Goal: Task Accomplishment & Management: Complete application form

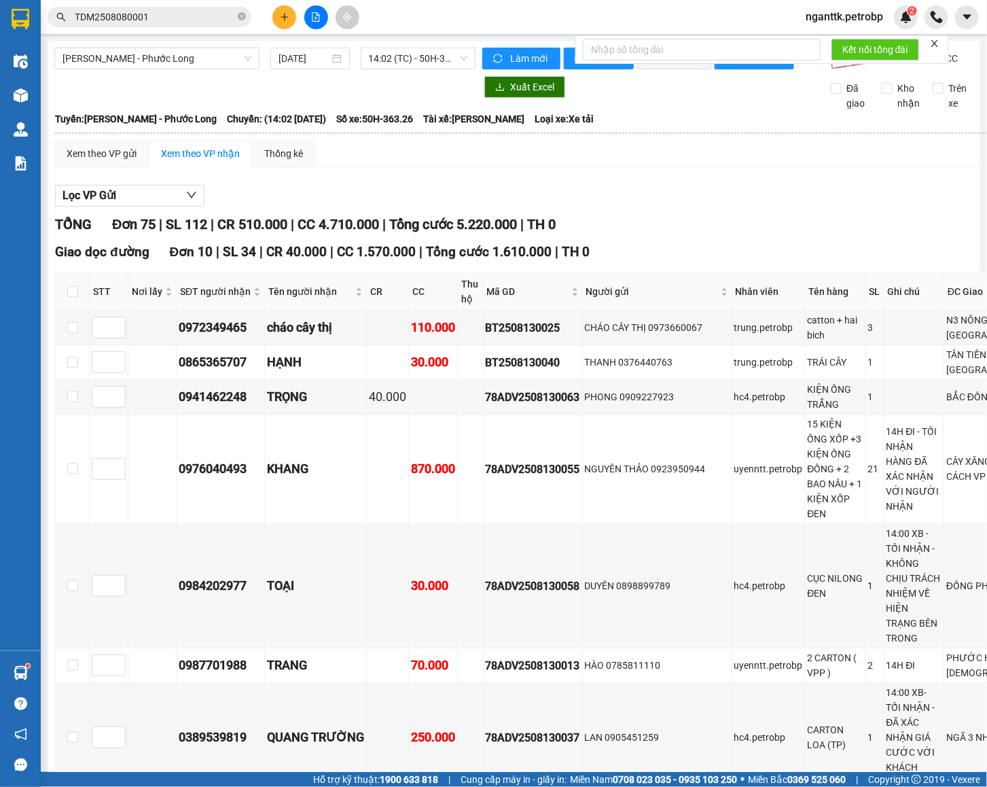
scroll to position [4595, 0]
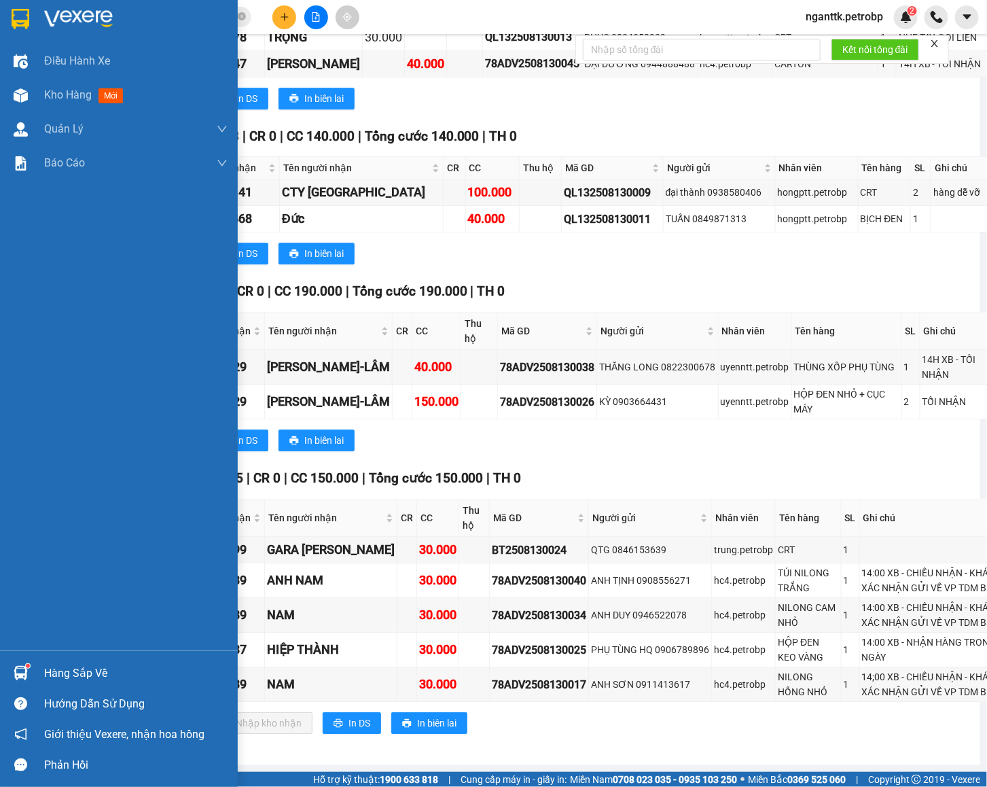
click at [20, 677] on img at bounding box center [21, 673] width 14 height 14
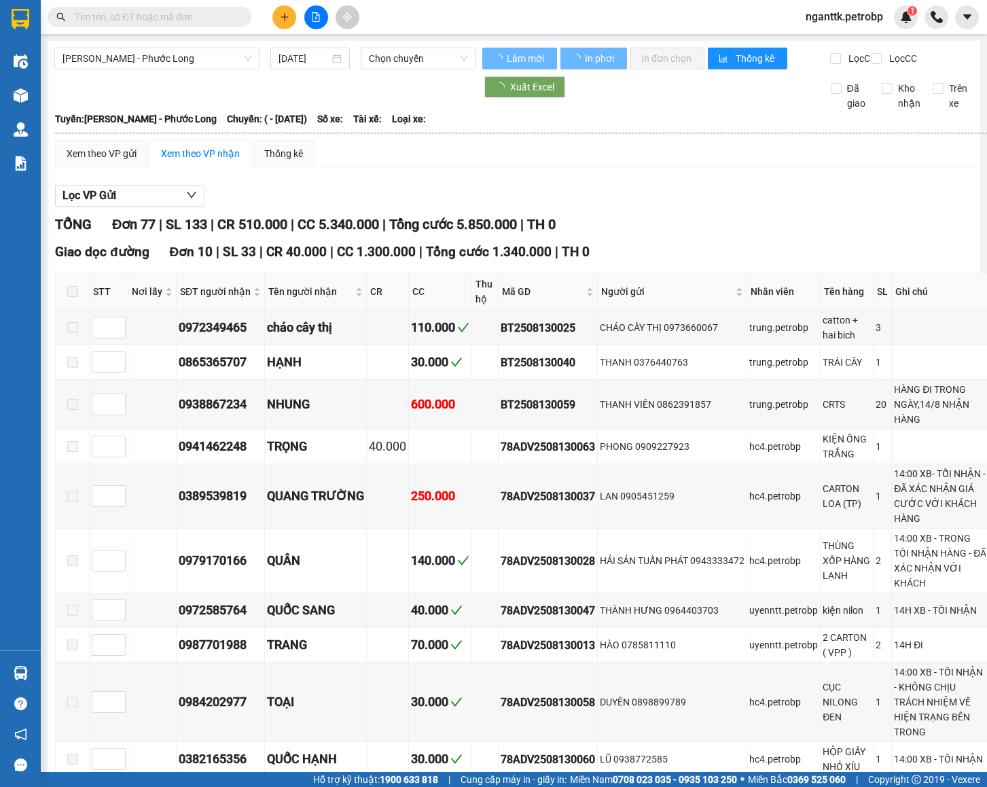
type input "13/08/2025"
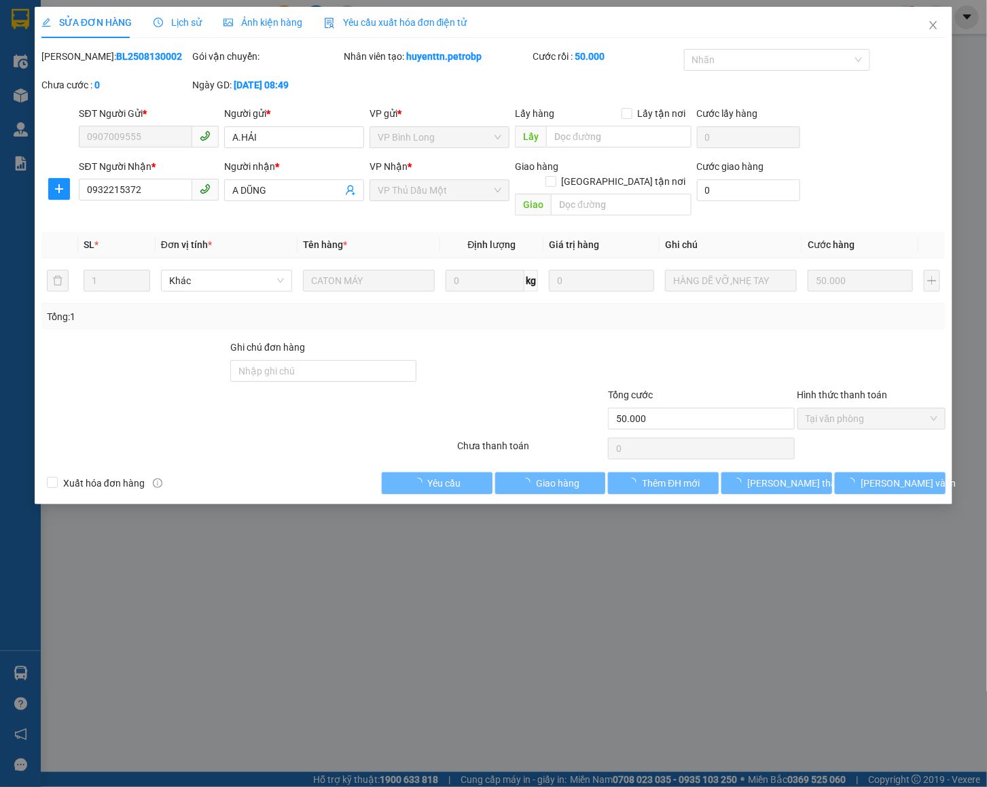
type input "0907009555"
type input "A.HẢI"
type input "0932215372"
type input "A DŨNG"
type input "50.000"
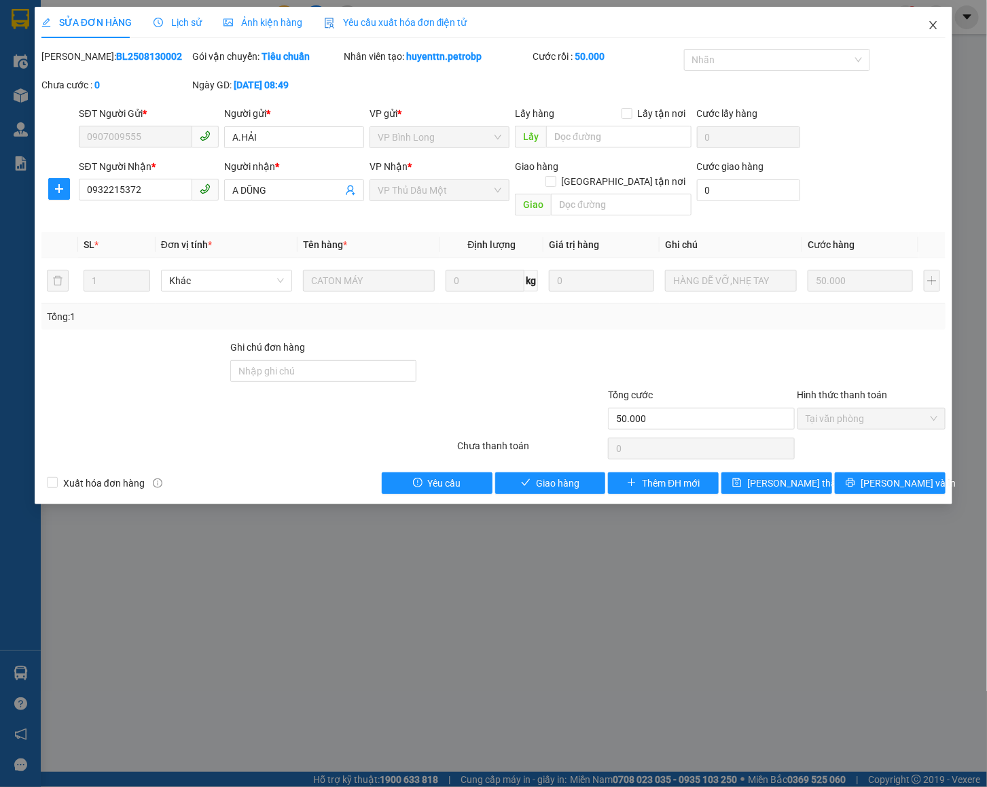
click at [948, 33] on span "Close" at bounding box center [933, 26] width 38 height 38
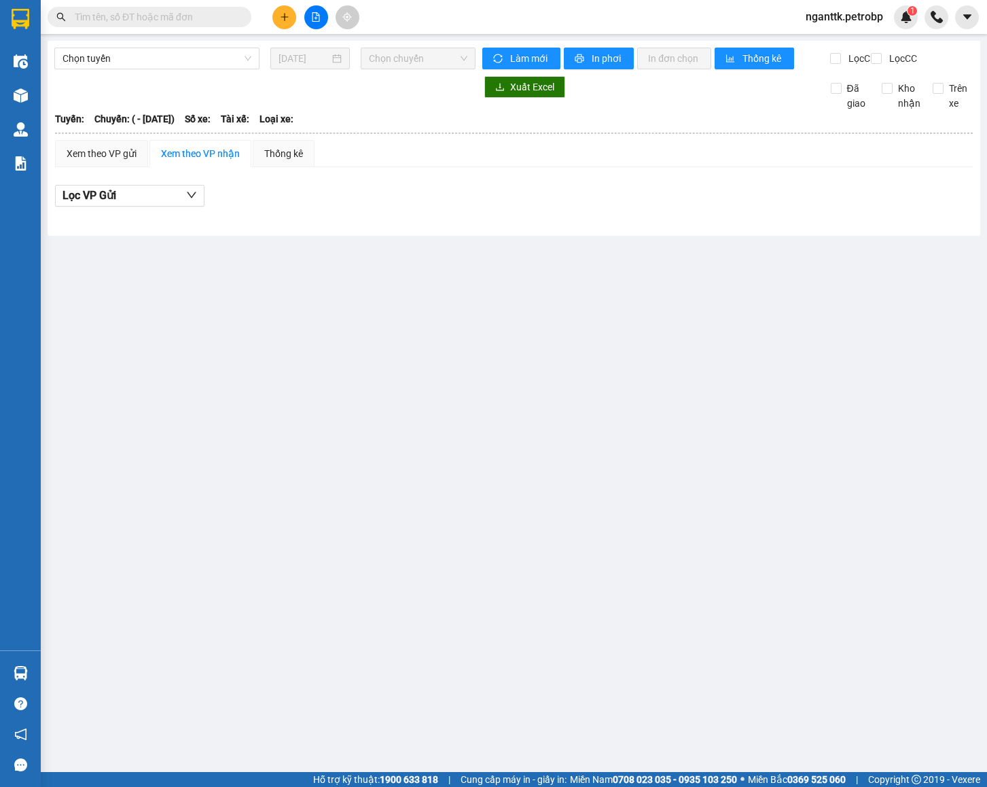
type input "13/08/2025"
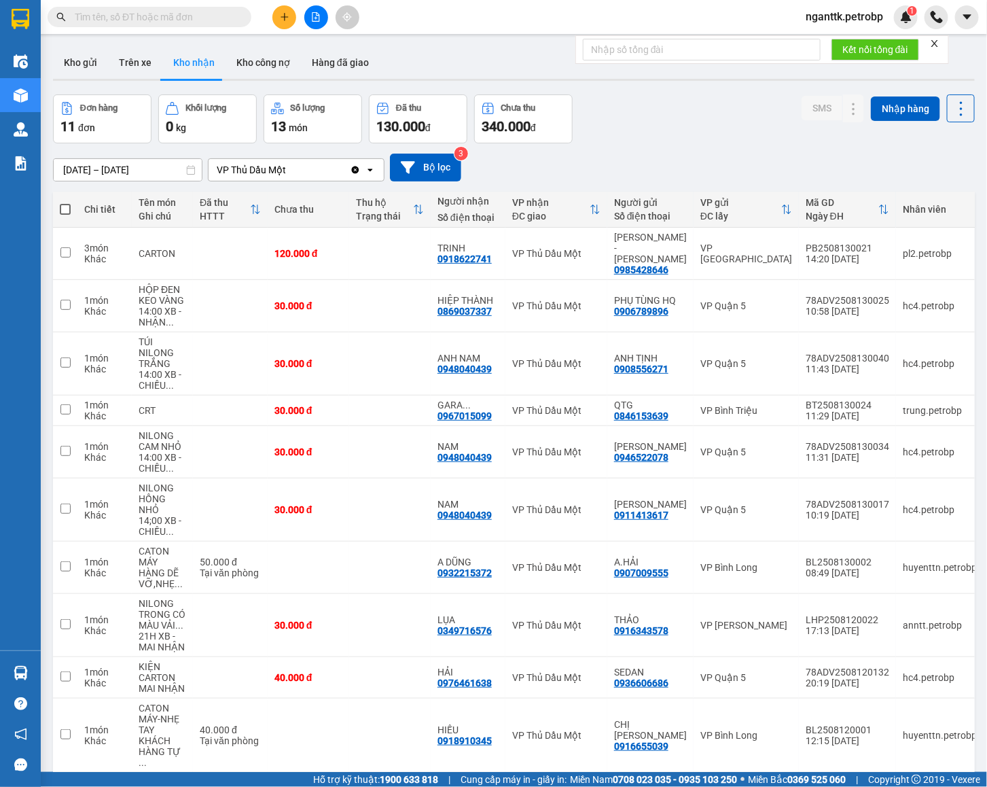
click at [429, 0] on div "Kết quả tìm kiếm ( 0 ) Bộ lọc No Data nganttk.petrobp 1" at bounding box center [493, 17] width 987 height 34
click at [451, 253] on div "0918622741" at bounding box center [465, 258] width 54 height 11
copy div "0918622741"
click at [76, 69] on button "Kho gửi" at bounding box center [80, 62] width 55 height 33
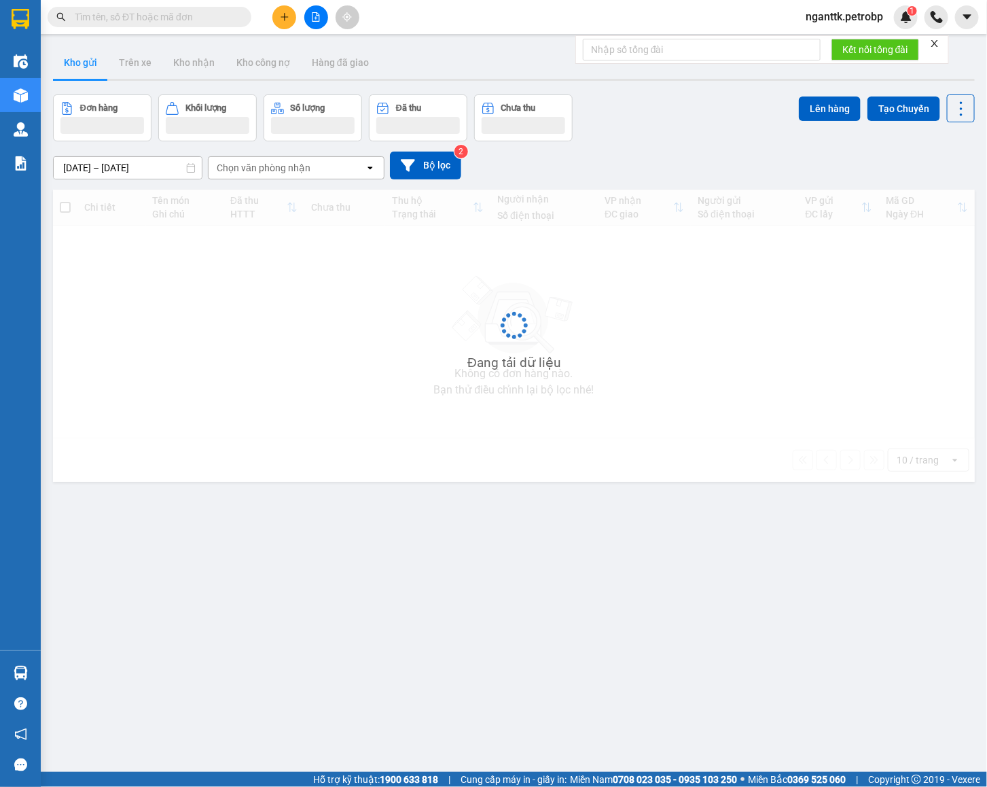
click at [75, 69] on button "Kho gửi" at bounding box center [80, 62] width 55 height 33
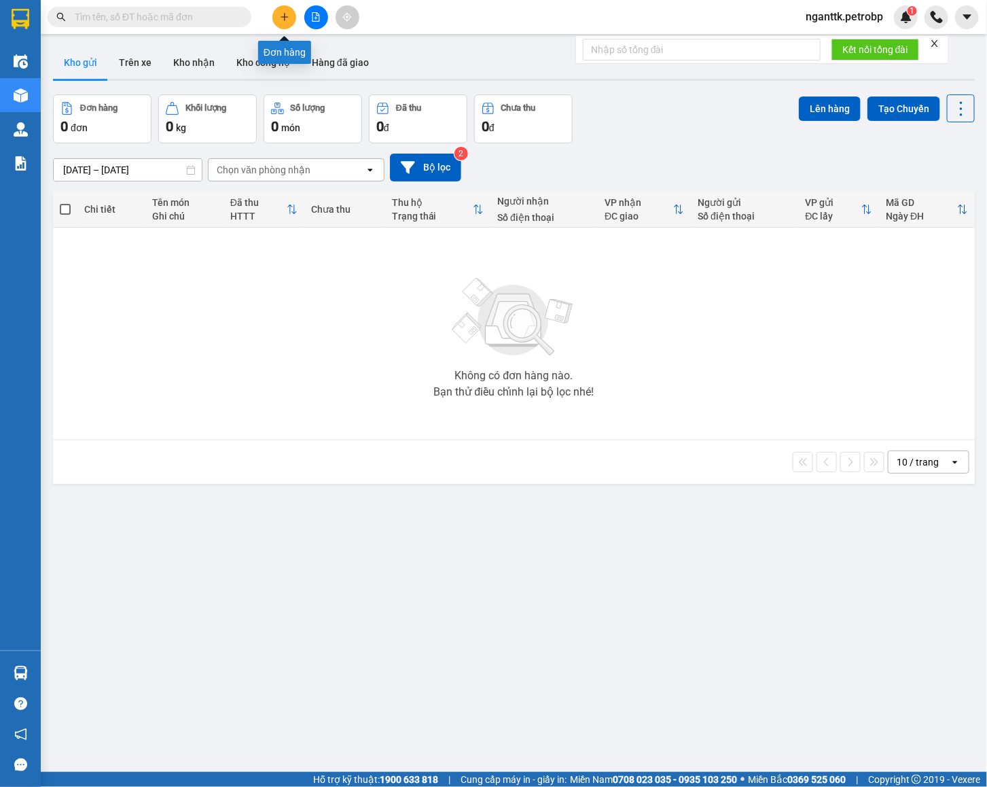
click at [288, 21] on icon "plus" at bounding box center [285, 17] width 10 height 10
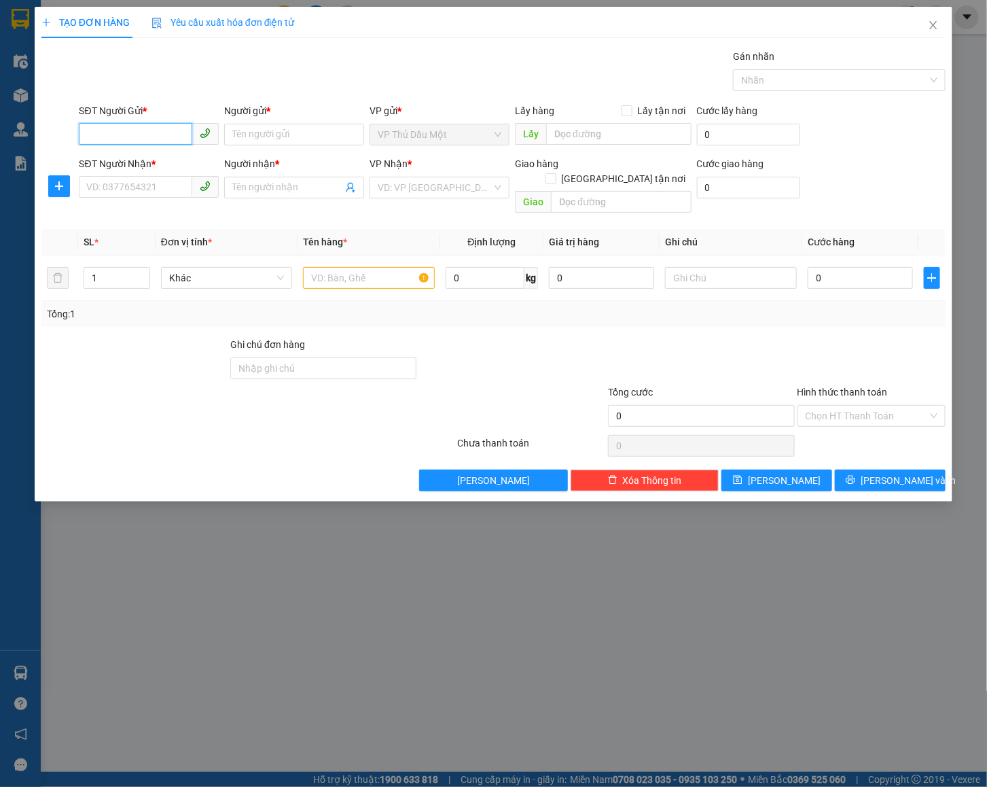
click at [117, 130] on input "SĐT Người Gửi *" at bounding box center [135, 134] width 113 height 22
click at [115, 137] on input "SĐT Người Gửi *" at bounding box center [135, 134] width 113 height 22
click at [174, 170] on div "0911760998 - C.THƠM" at bounding box center [150, 163] width 124 height 15
type input "0911760998"
type input "C.THƠM"
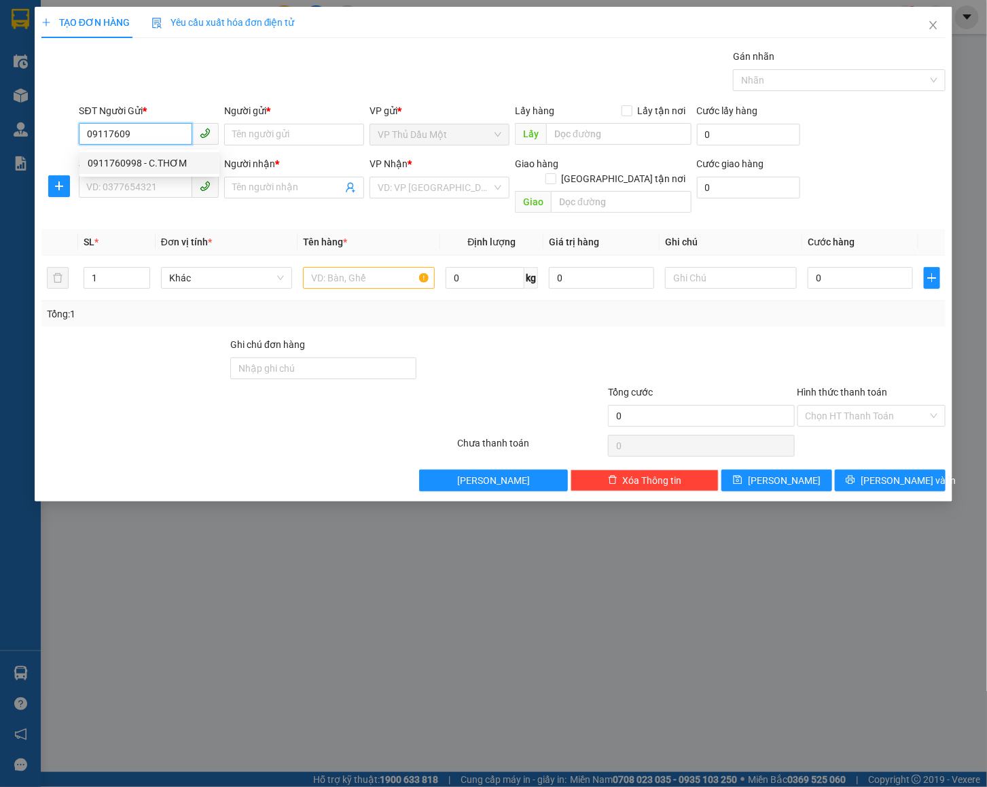
type input "0358938703"
type input "hiếu"
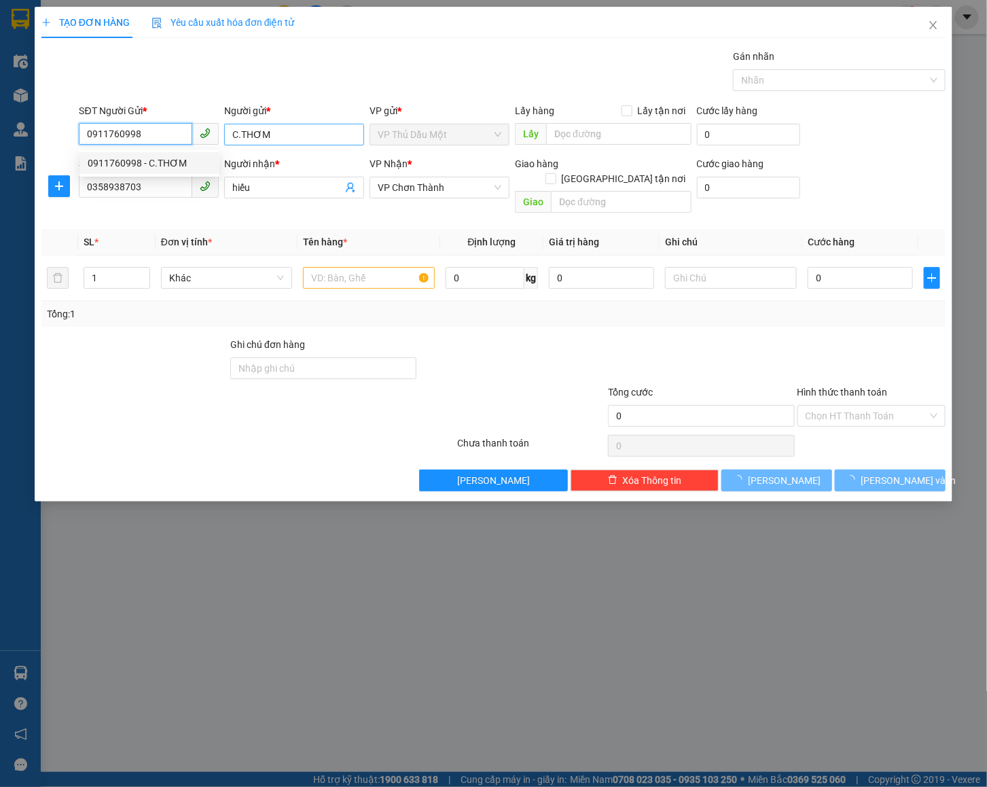
type input "50.000"
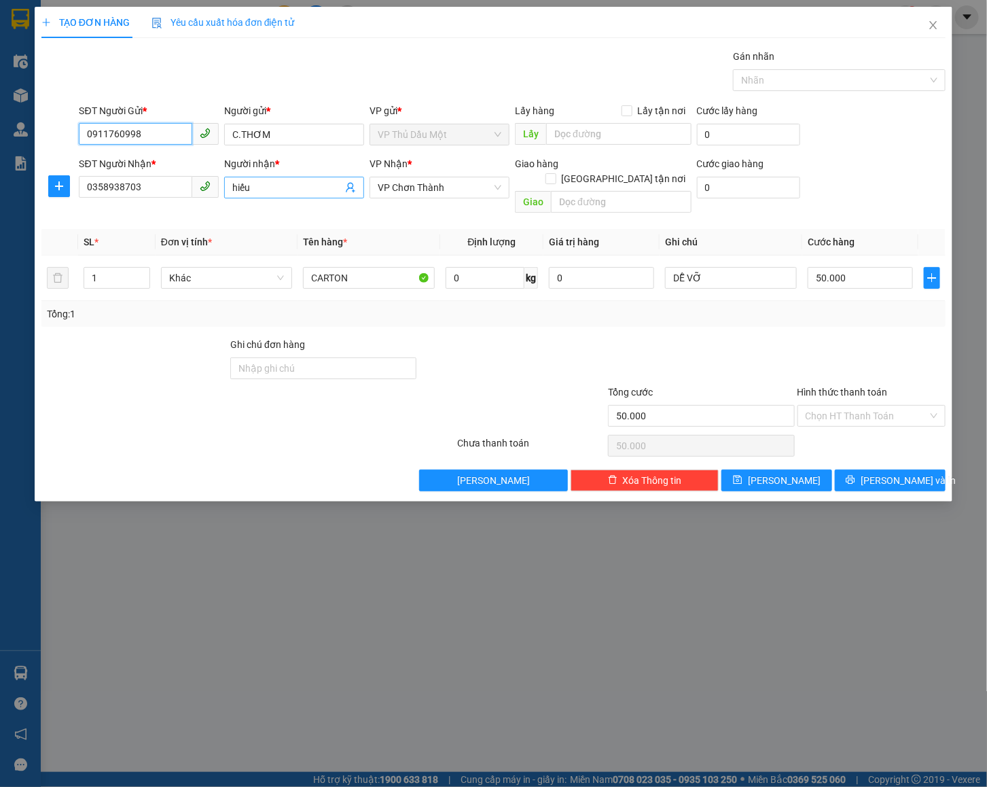
type input "0911760998"
click at [273, 186] on input "hiếu" at bounding box center [287, 187] width 110 height 15
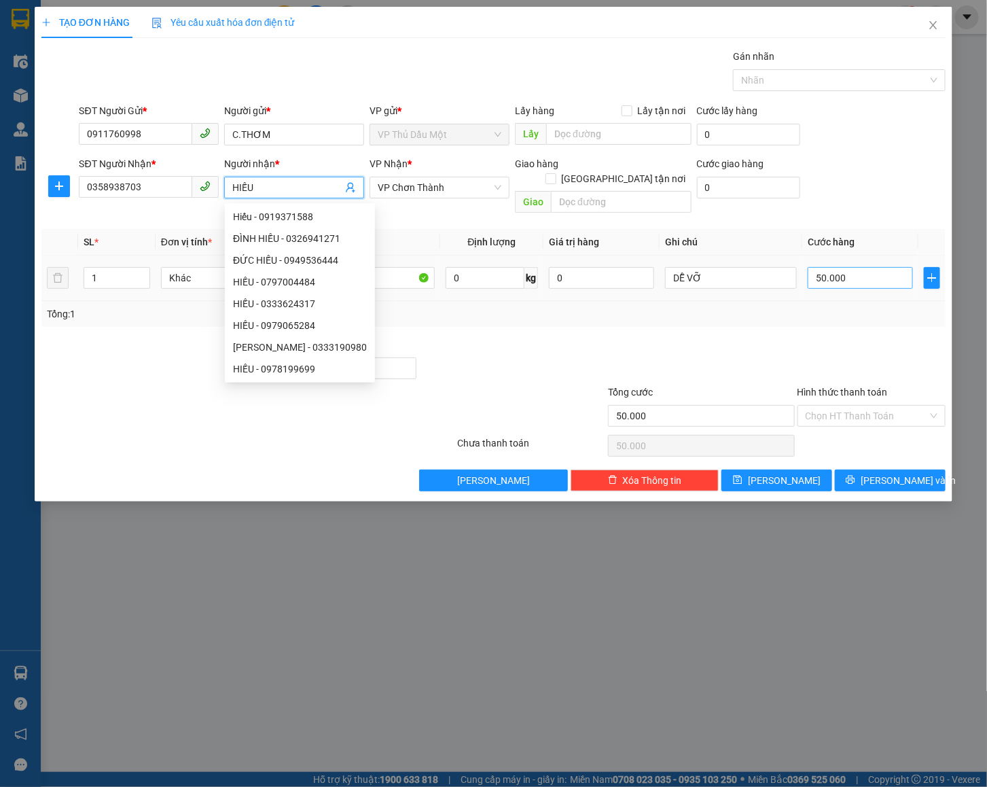
type input "HIẾU"
click at [842, 271] on input "50.000" at bounding box center [860, 278] width 105 height 22
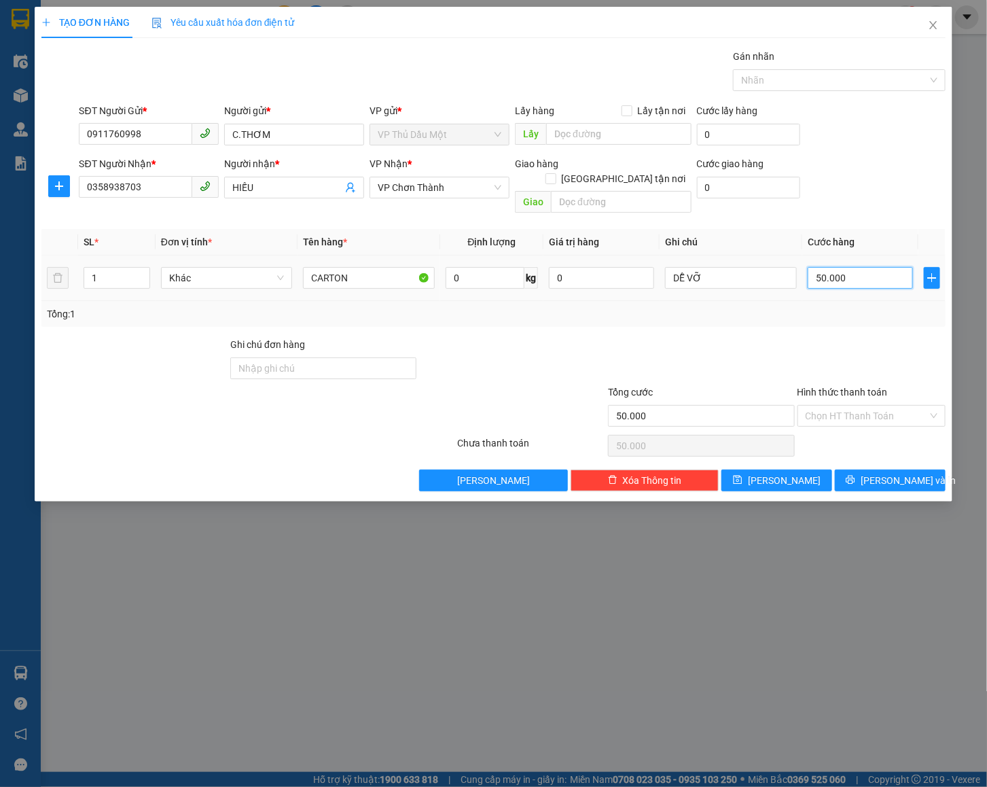
type input "4"
type input "40"
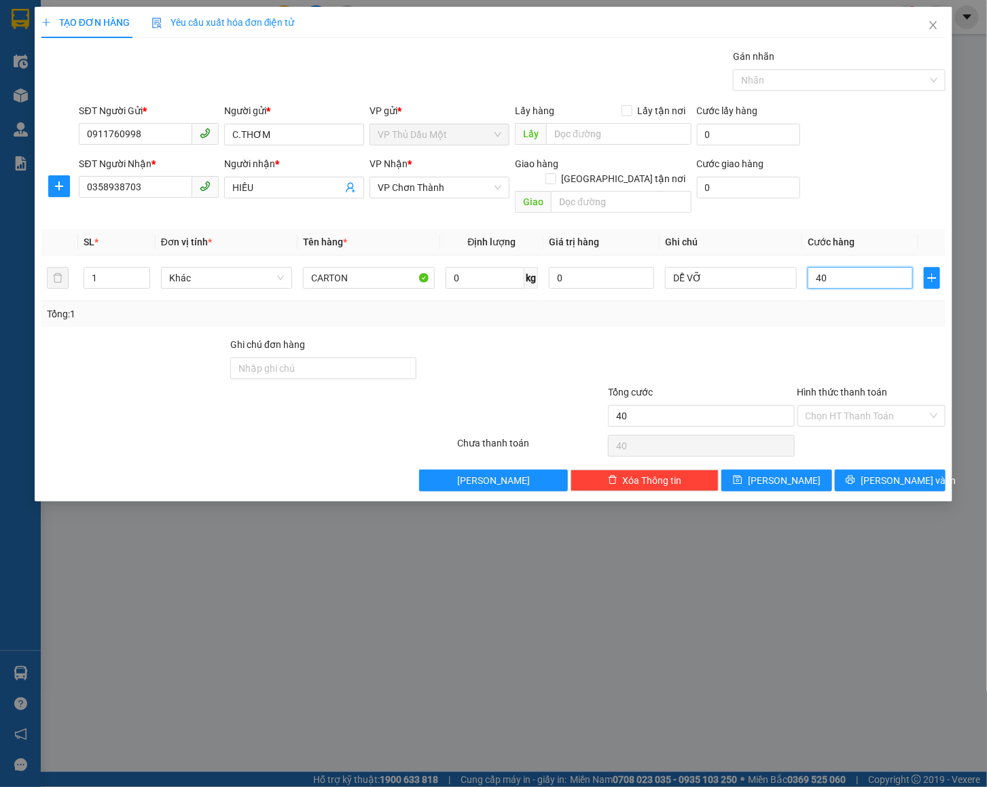
type input "40"
type input "40.000"
click at [656, 315] on div "Transit Pickup Surcharge Ids Transit Deliver Surcharge Ids Transit Deliver Surc…" at bounding box center [493, 270] width 904 height 442
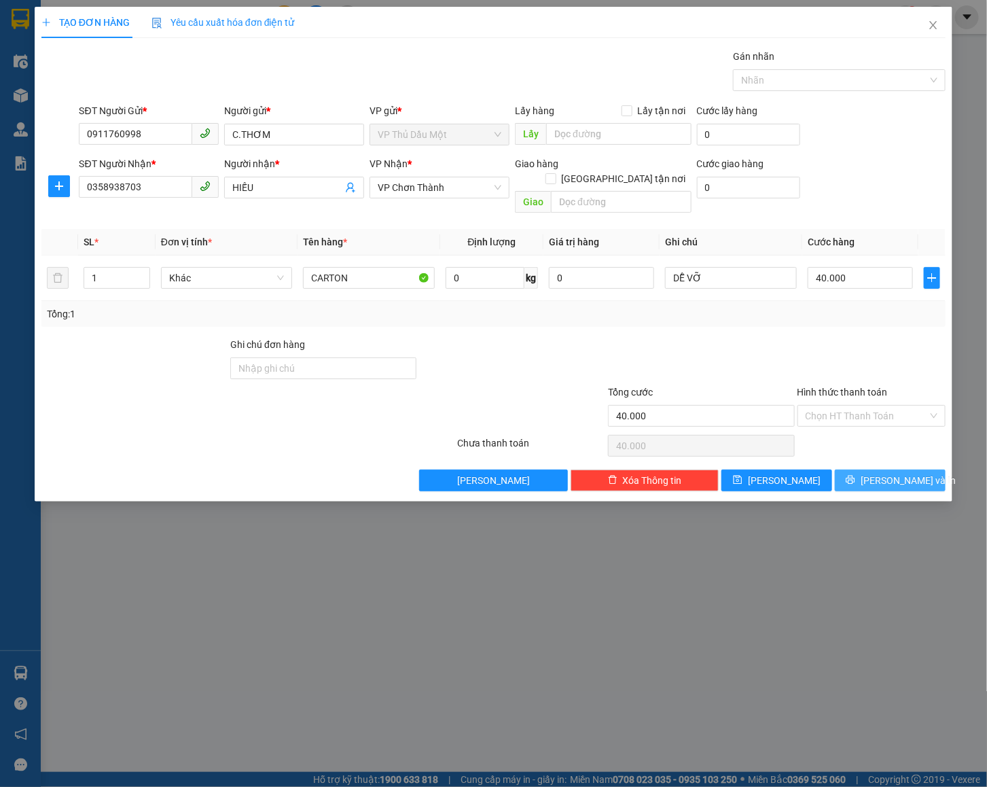
click at [895, 474] on span "[PERSON_NAME] và In" at bounding box center [908, 480] width 95 height 15
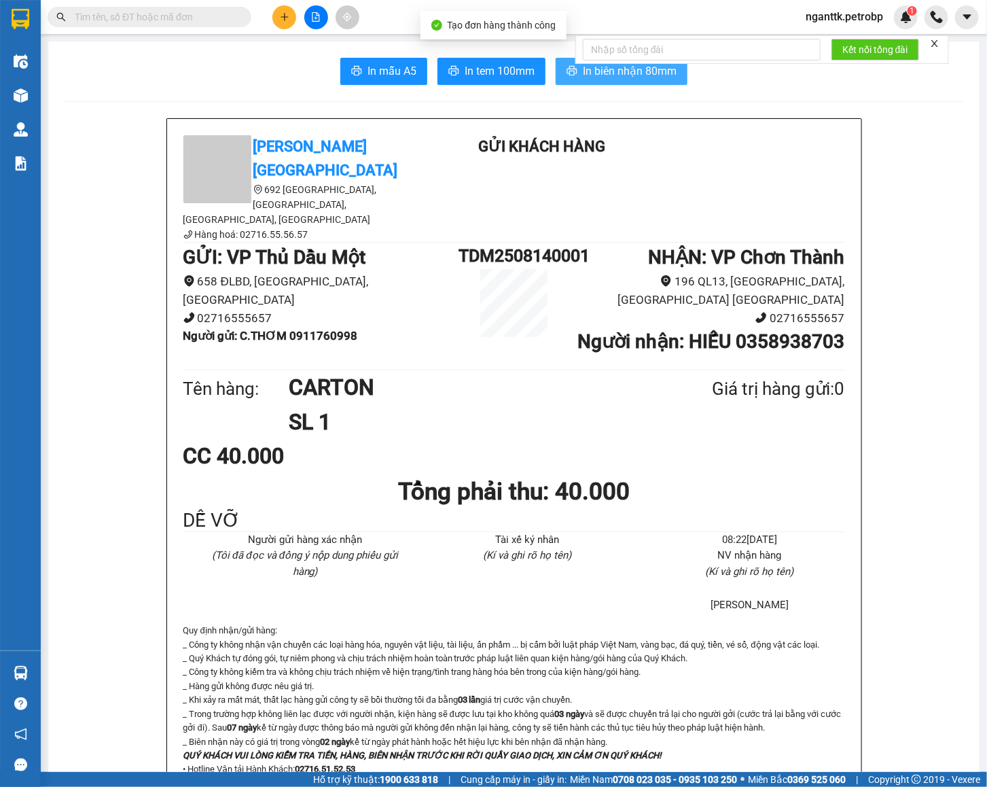
click at [575, 77] on button "In biên nhận 80mm" at bounding box center [622, 71] width 132 height 27
click at [567, 71] on icon "printer" at bounding box center [572, 71] width 10 height 10
click at [180, 18] on input "text" at bounding box center [155, 17] width 160 height 15
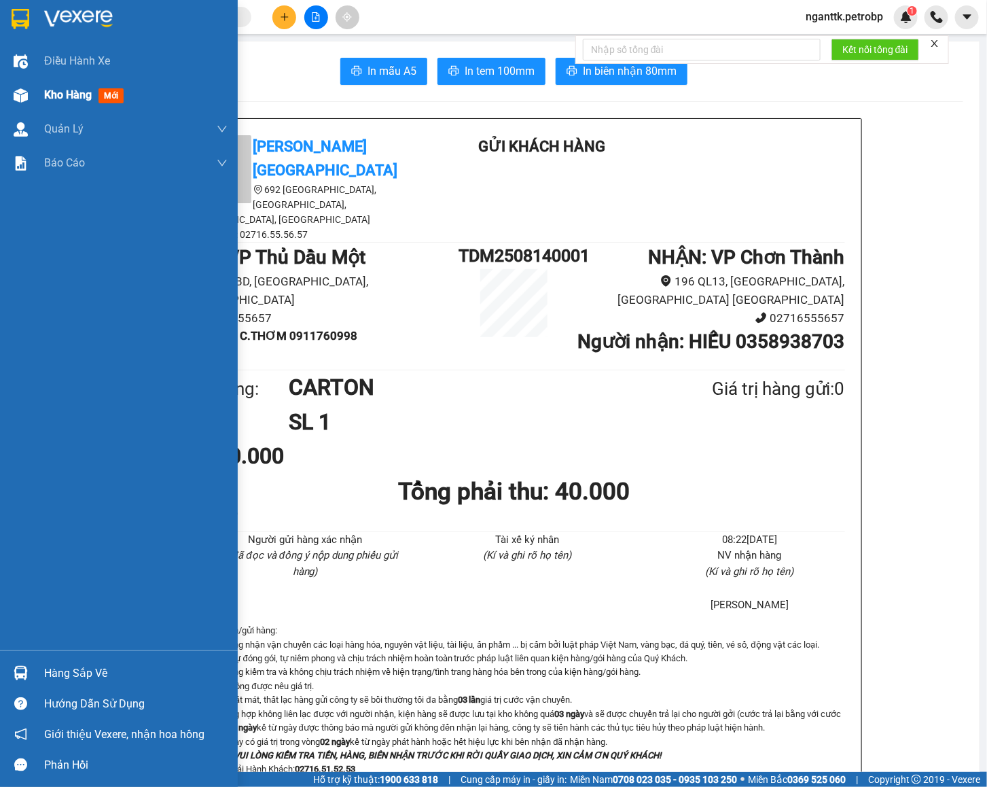
click at [16, 94] on img at bounding box center [21, 95] width 14 height 14
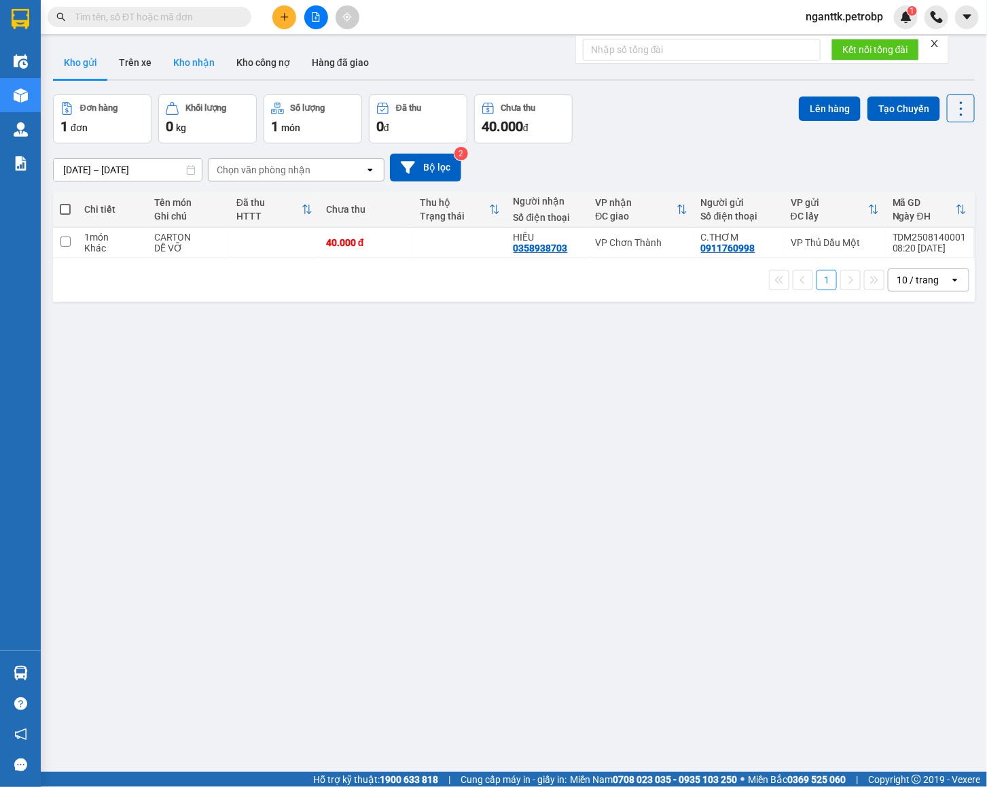
click at [174, 62] on button "Kho nhận" at bounding box center [193, 62] width 63 height 33
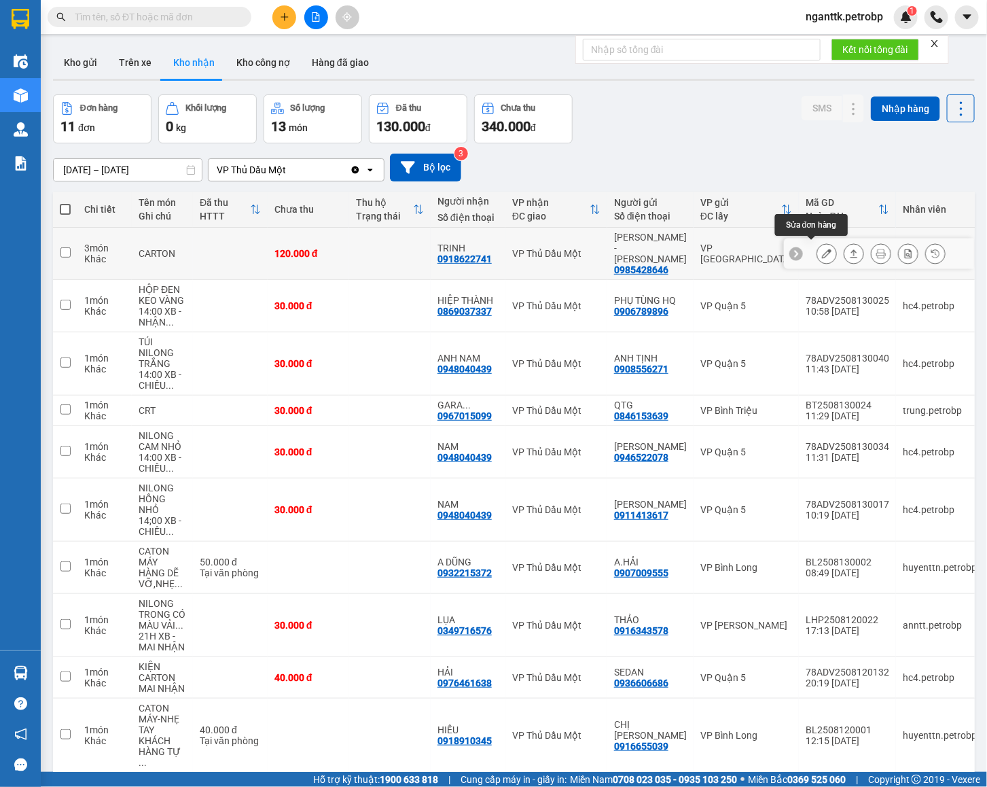
click at [822, 251] on icon at bounding box center [827, 254] width 10 height 10
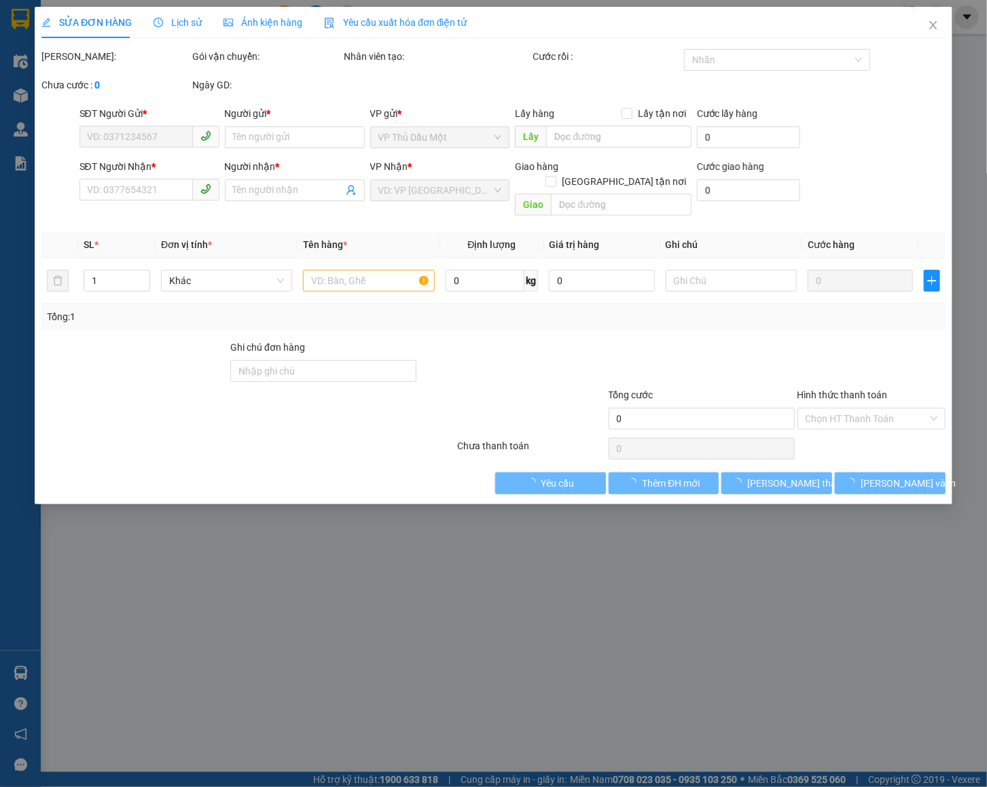
type input "0985428646"
type input "[PERSON_NAME] - [PERSON_NAME]"
type input "0918622741"
type input "TRINH"
type input "120.000"
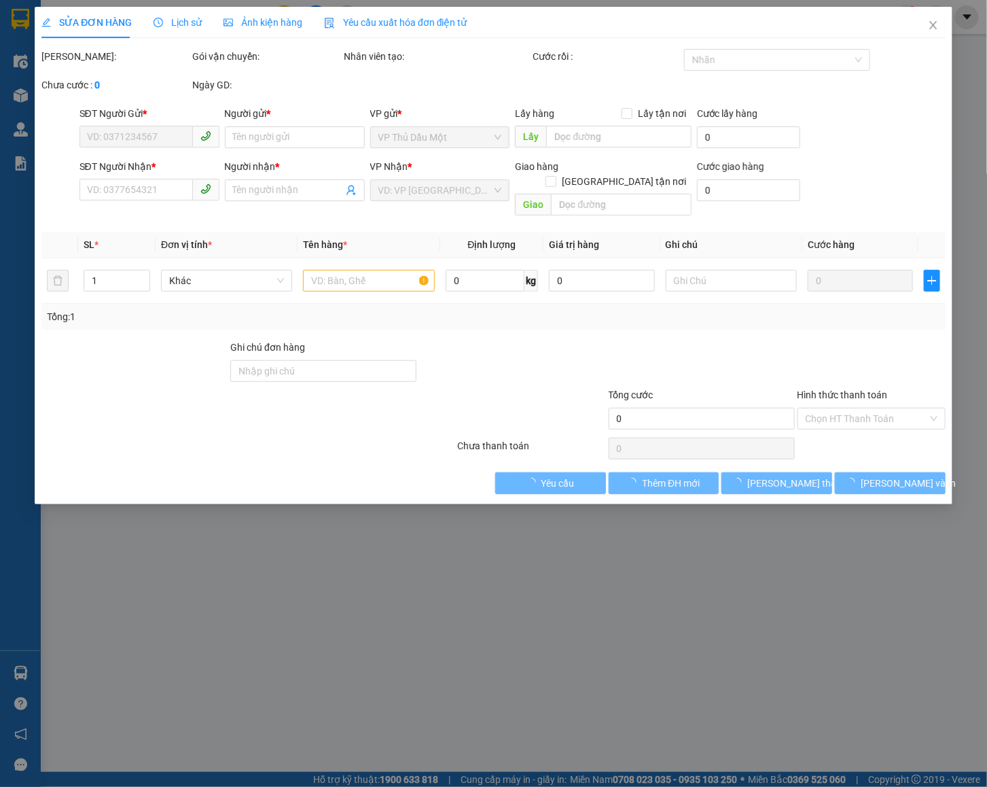
type input "120.000"
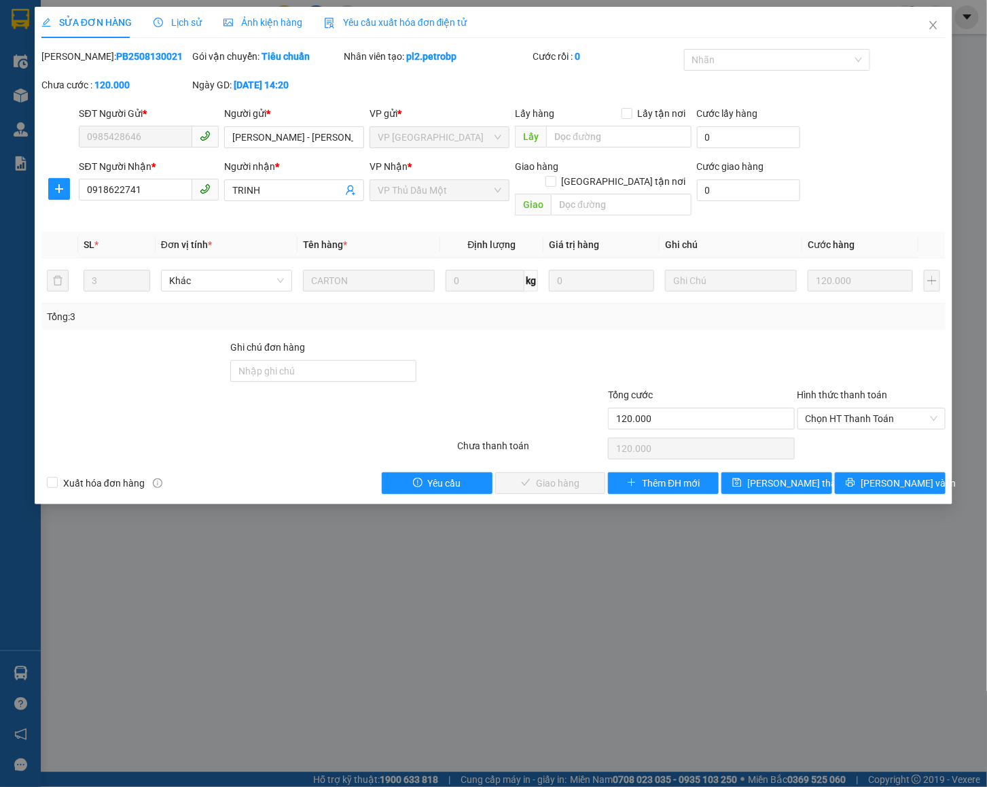
click at [113, 63] on div "[PERSON_NAME]: PB2508130021" at bounding box center [115, 56] width 149 height 15
click at [116, 59] on b "PB2508130021" at bounding box center [149, 56] width 67 height 11
copy b "PB2508130021"
